Goal: Information Seeking & Learning: Check status

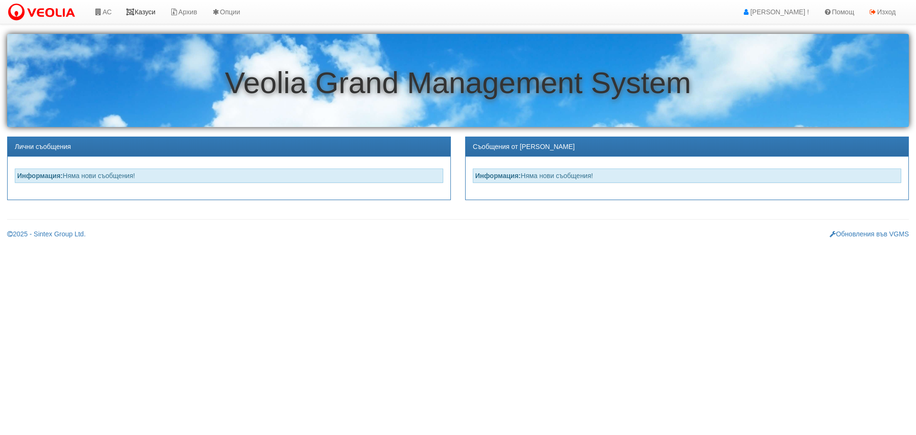
click at [144, 13] on link "Казуси" at bounding box center [141, 12] width 44 height 24
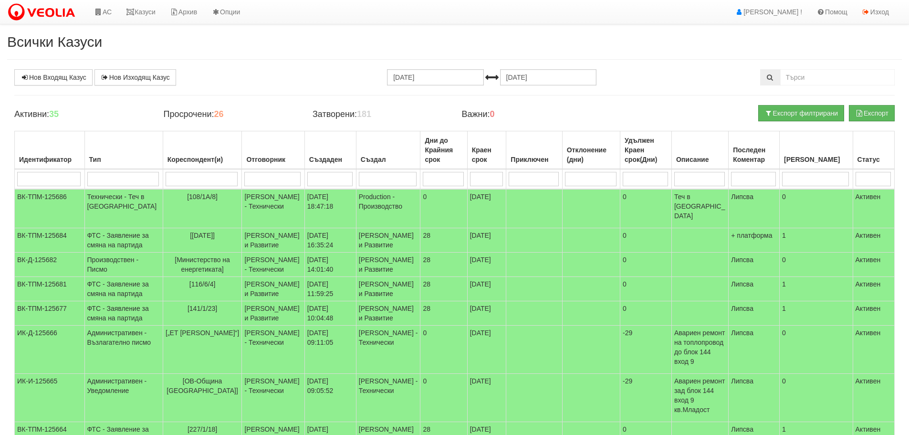
click at [264, 179] on input "search" at bounding box center [272, 179] width 56 height 14
type input "d"
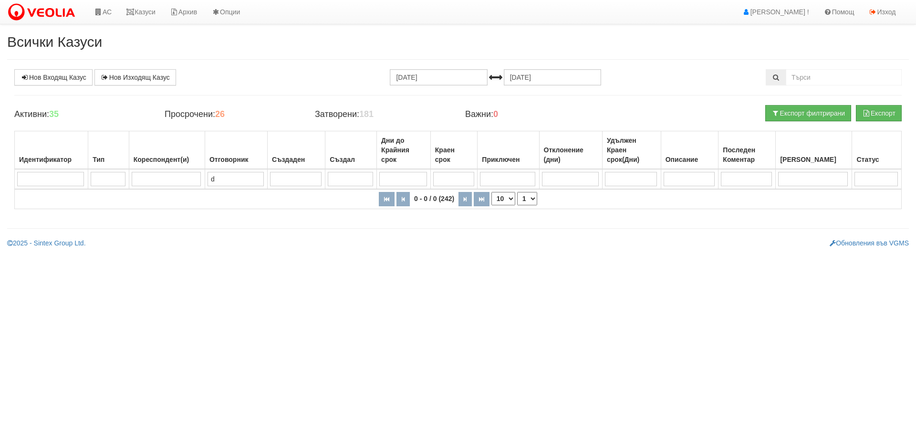
drag, startPoint x: 224, startPoint y: 178, endPoint x: 210, endPoint y: 178, distance: 14.3
click at [210, 178] on td "d" at bounding box center [236, 179] width 63 height 20
type input "д"
type input "ди"
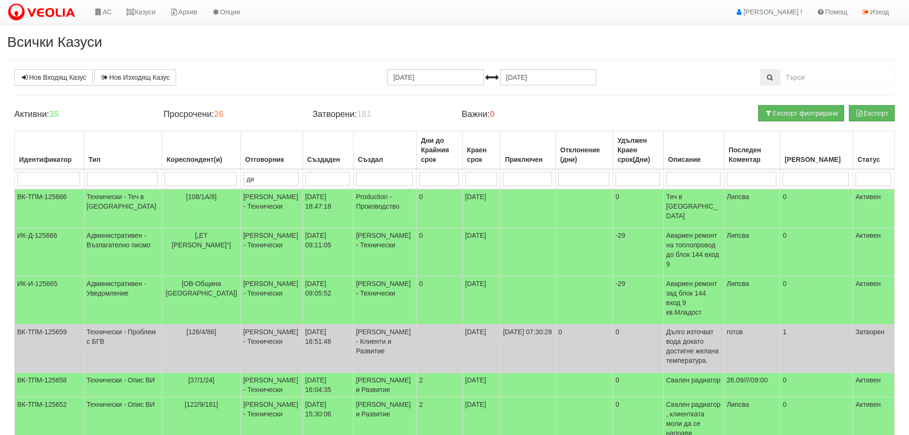
type input "ди"
type input "дия"
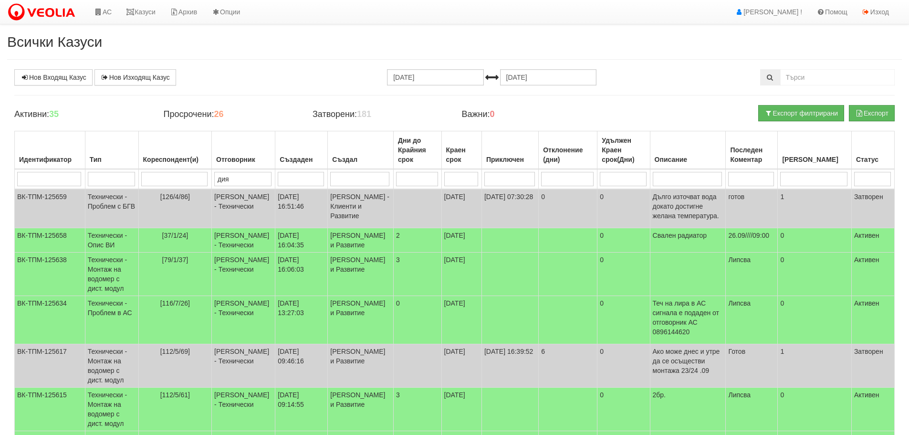
type input "дия"
type input "диян"
click at [188, 182] on input "search" at bounding box center [174, 179] width 67 height 14
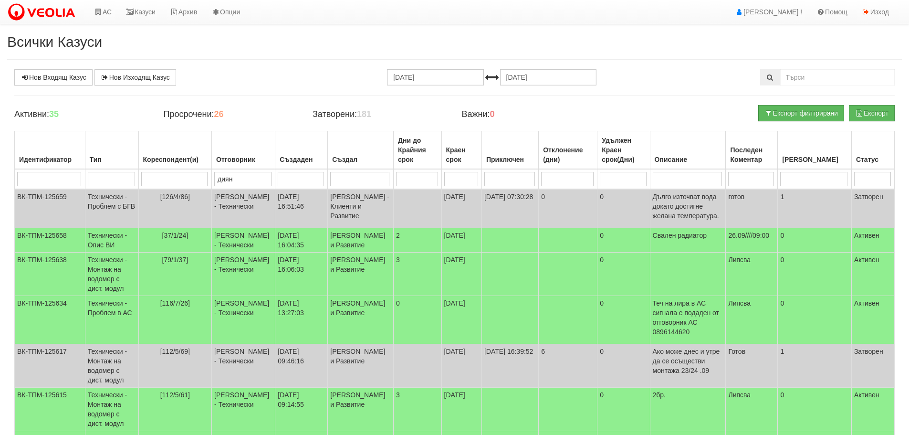
type input "1"
type input "14"
type input "147"
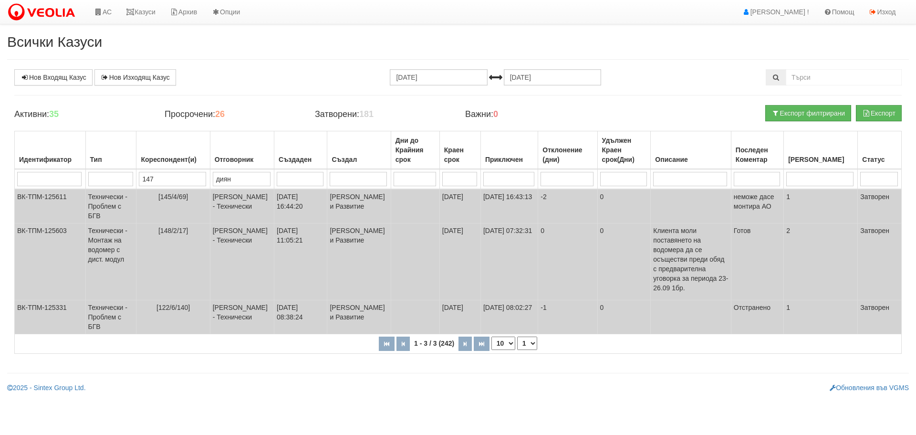
type input "147"
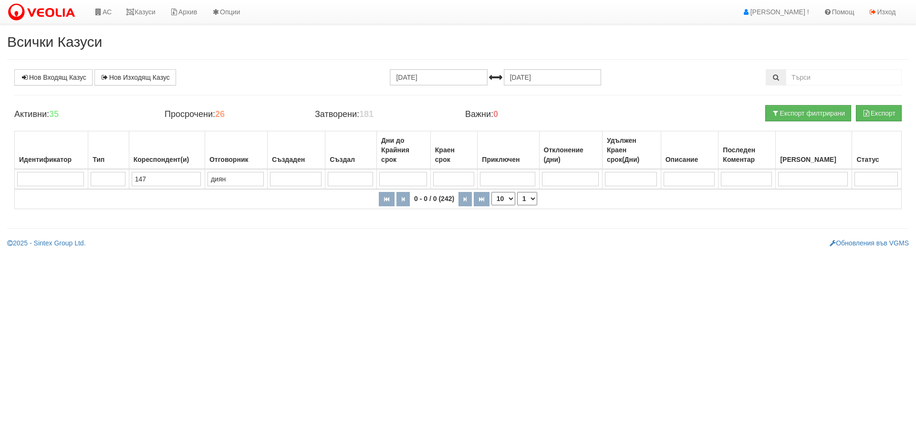
type input "147"
drag, startPoint x: 233, startPoint y: 181, endPoint x: 208, endPoint y: 181, distance: 25.3
click at [208, 181] on tr "147 диян" at bounding box center [458, 179] width 887 height 20
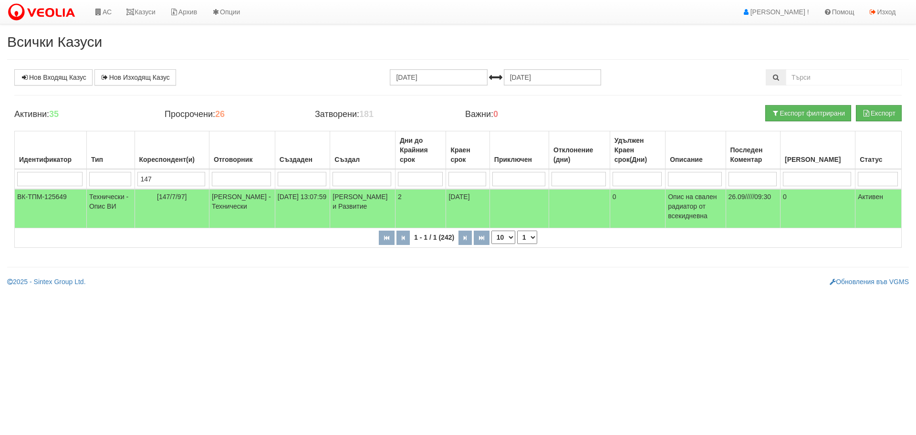
drag, startPoint x: 161, startPoint y: 178, endPoint x: 149, endPoint y: 183, distance: 12.6
click at [149, 183] on input "147" at bounding box center [171, 179] width 68 height 14
type input "122"
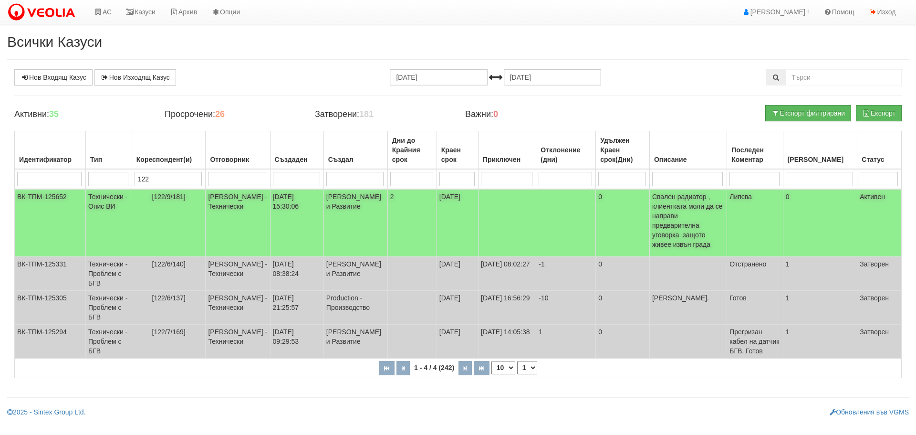
type input "122"
click at [106, 198] on td "Технически - Опис ВИ" at bounding box center [109, 223] width 46 height 68
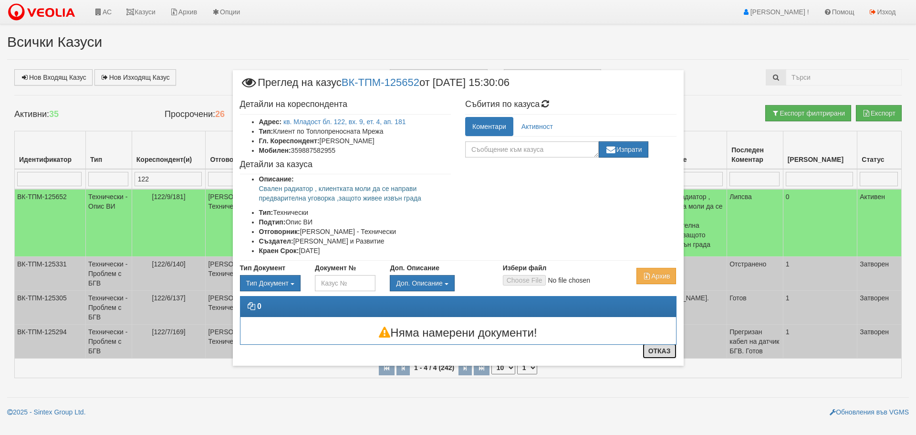
click at [665, 352] on button "Отказ" at bounding box center [660, 350] width 34 height 15
